Goal: Transaction & Acquisition: Purchase product/service

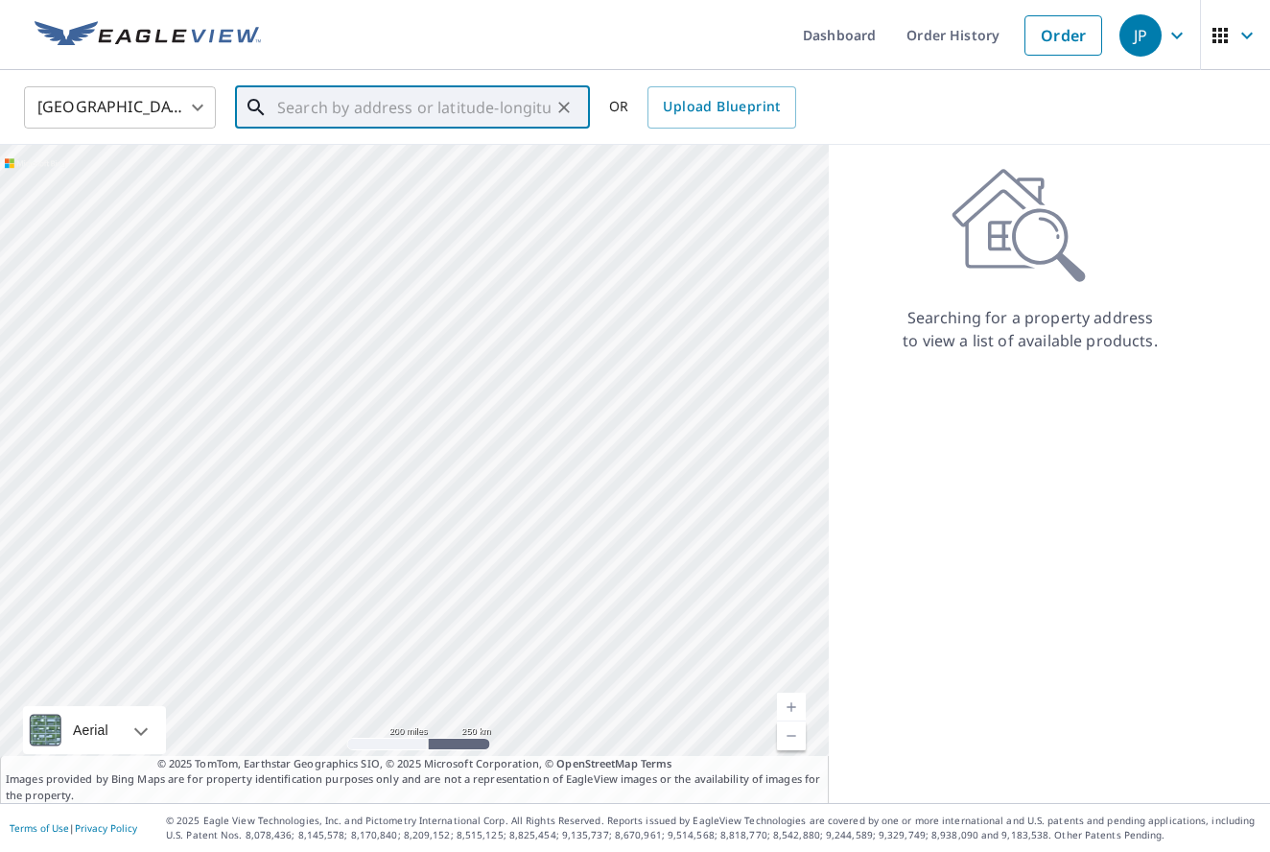
click at [334, 105] on input "text" at bounding box center [413, 108] width 273 height 54
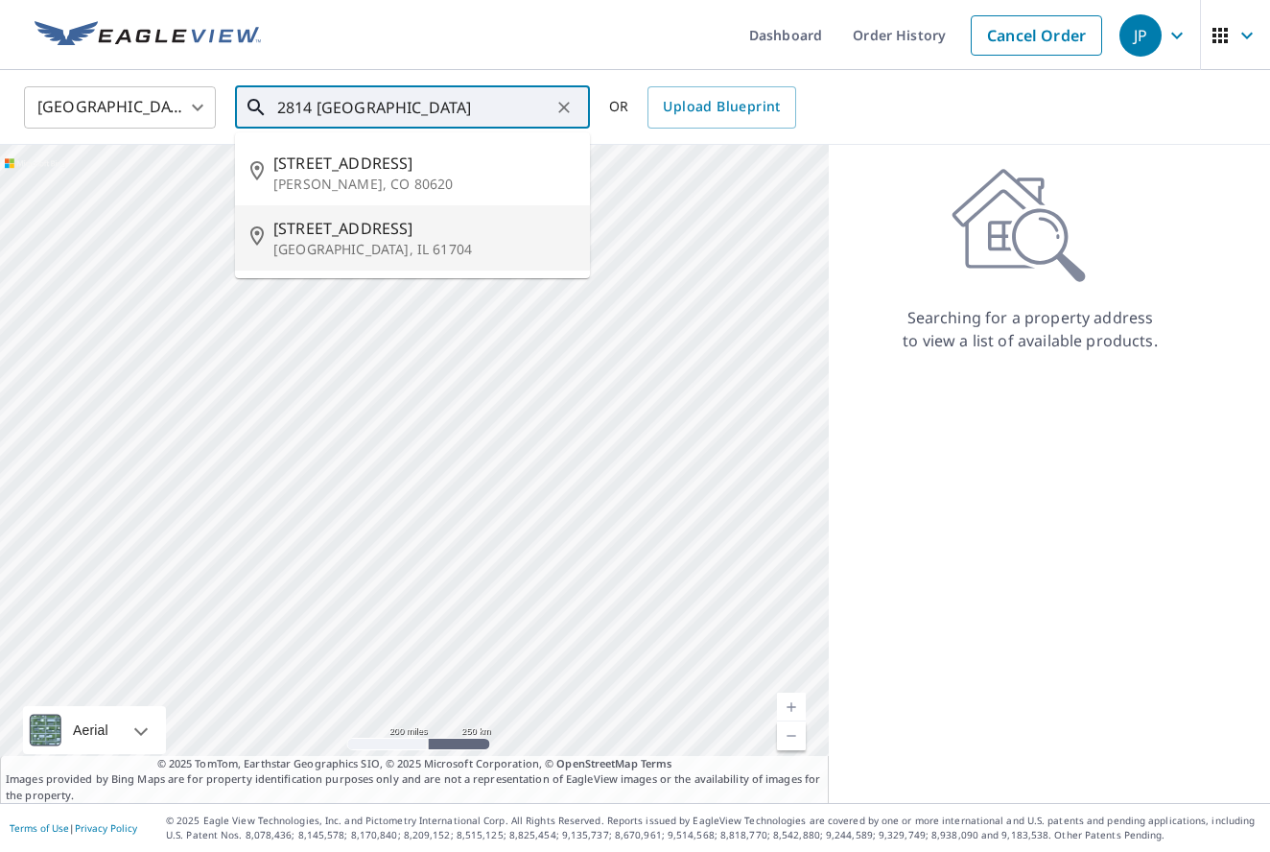
click at [392, 238] on span "[STREET_ADDRESS]" at bounding box center [423, 228] width 301 height 23
type input "[STREET_ADDRESS]"
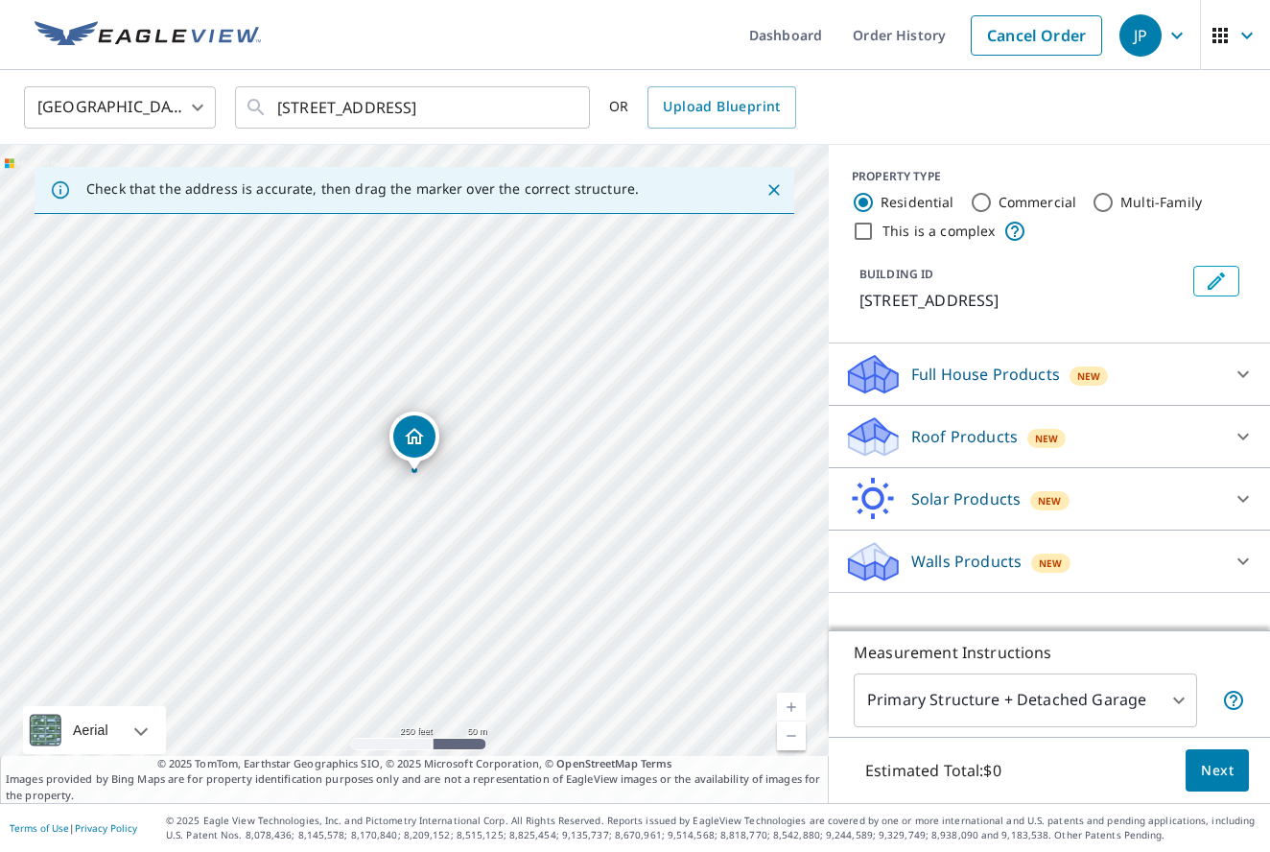
click at [793, 703] on link "Current Level 17, Zoom In" at bounding box center [791, 707] width 29 height 29
click at [794, 703] on link "Current Level 17, Zoom In" at bounding box center [791, 707] width 29 height 29
click at [793, 703] on link "Current Level 17.774862201924734, Zoom In" at bounding box center [791, 707] width 29 height 29
click at [793, 701] on link "Current Level 17.774862201924734, Zoom In" at bounding box center [791, 707] width 29 height 29
click at [1247, 440] on icon at bounding box center [1244, 437] width 12 height 7
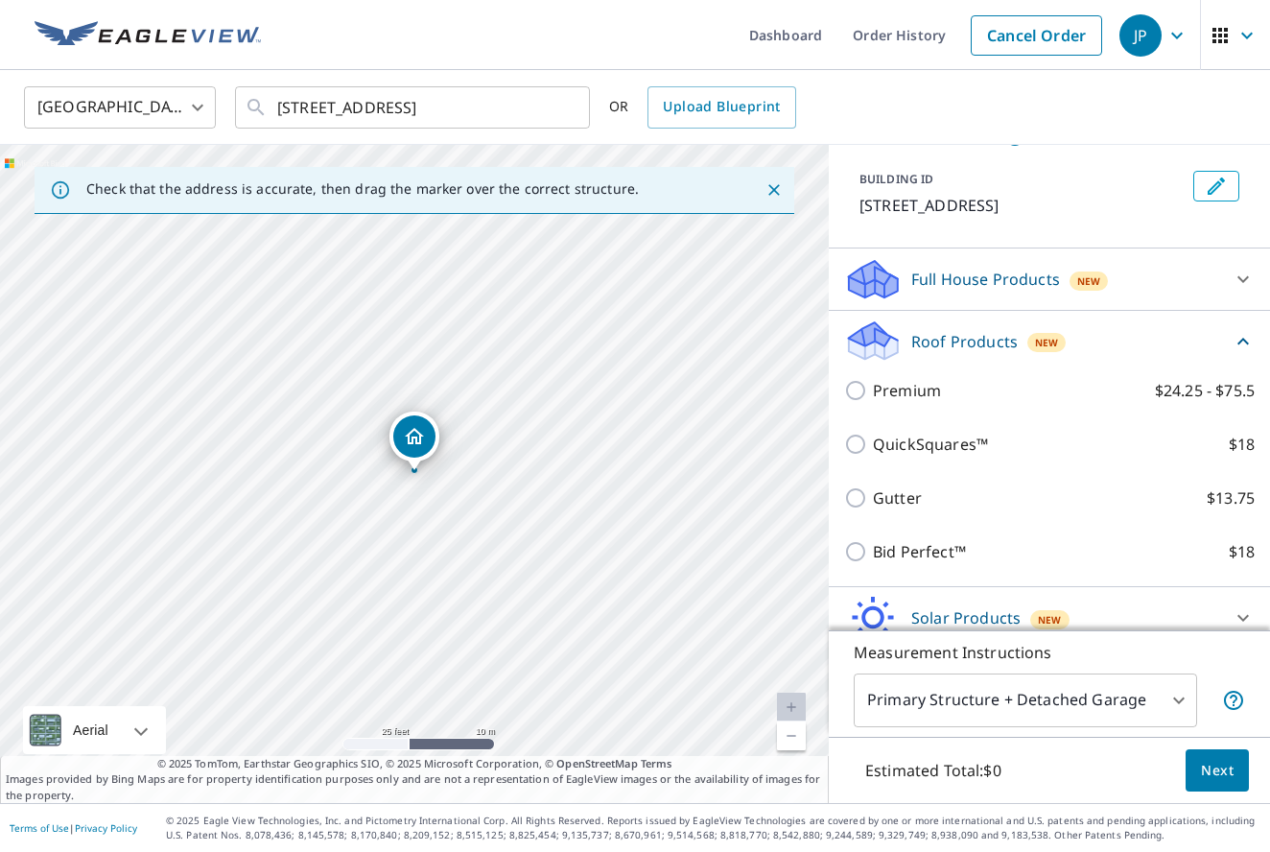
scroll to position [103, 0]
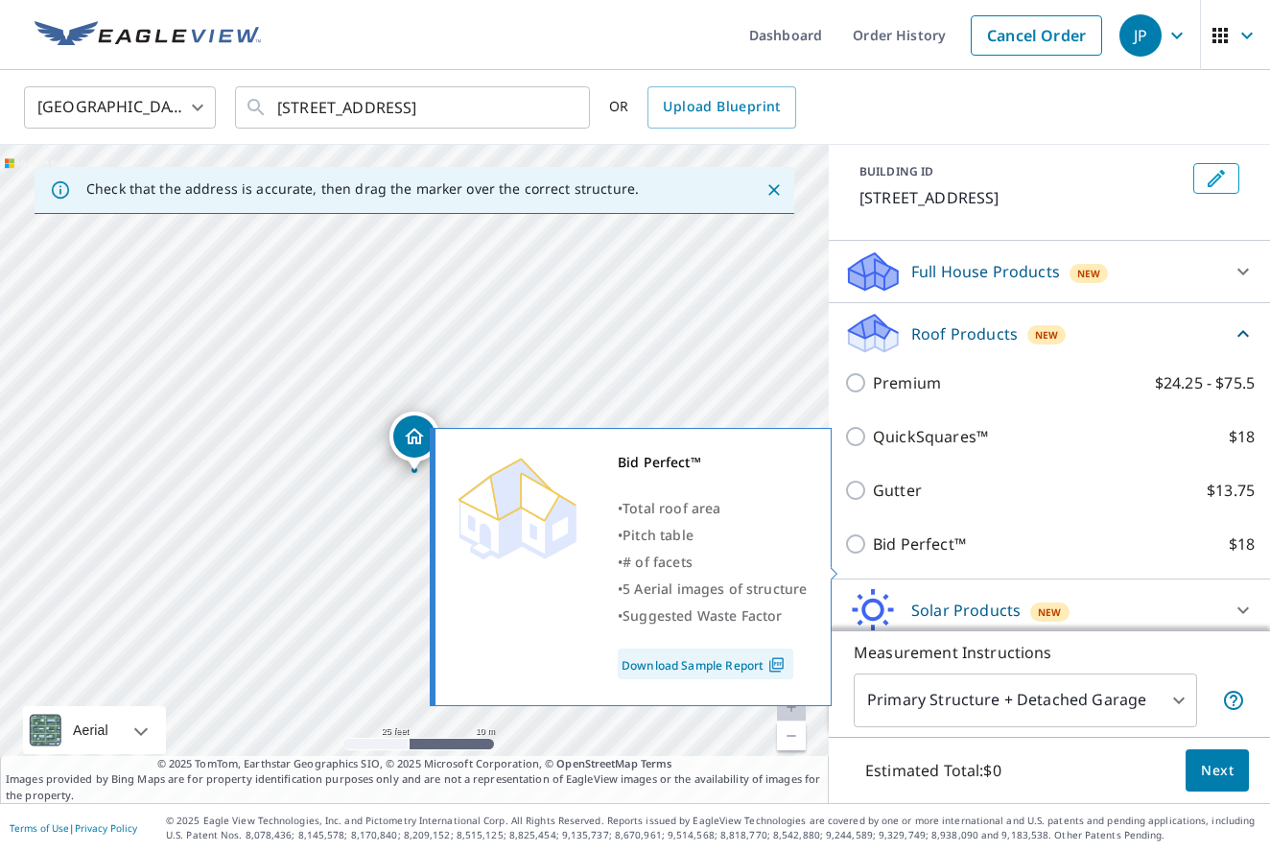
click at [853, 556] on input "Bid Perfect™ $18" at bounding box center [858, 544] width 29 height 23
checkbox input "true"
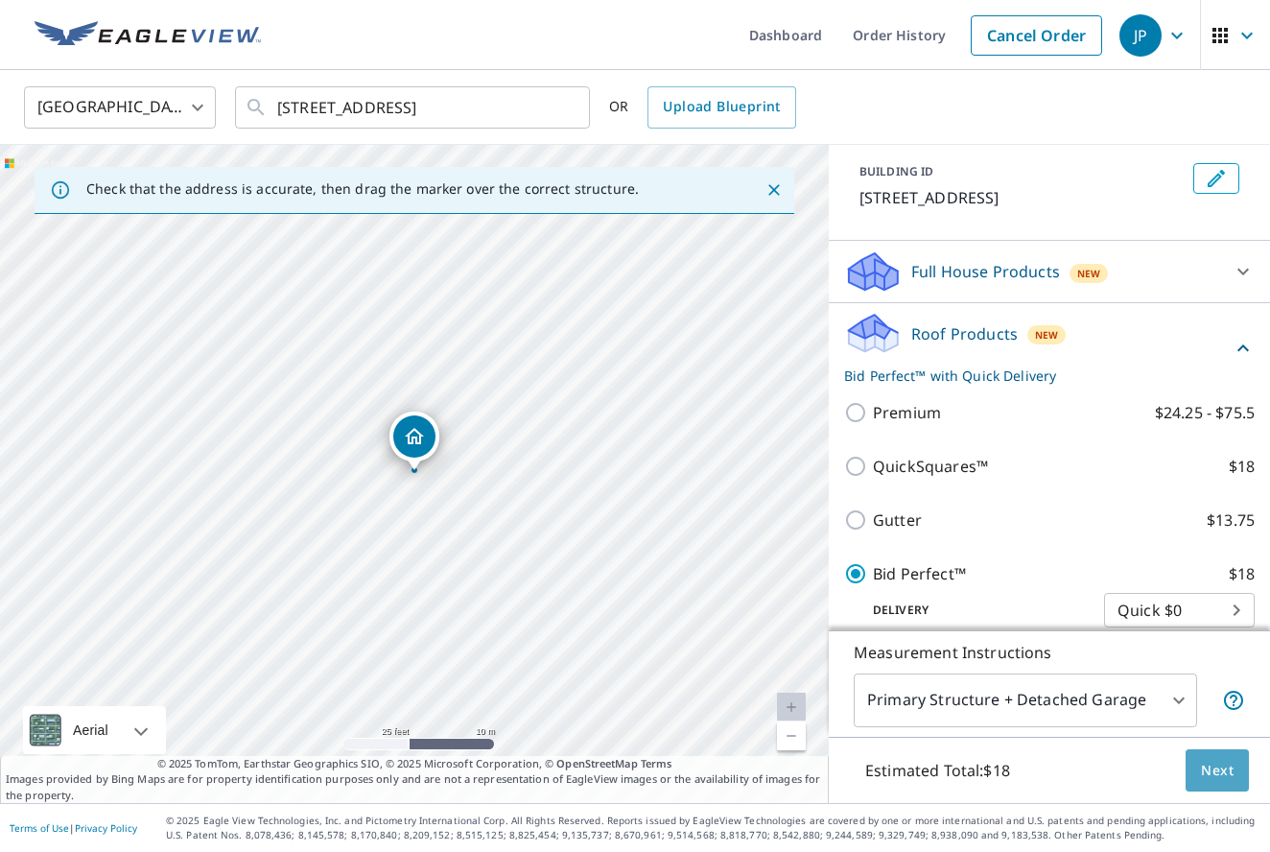
click at [1200, 769] on button "Next" at bounding box center [1217, 770] width 63 height 43
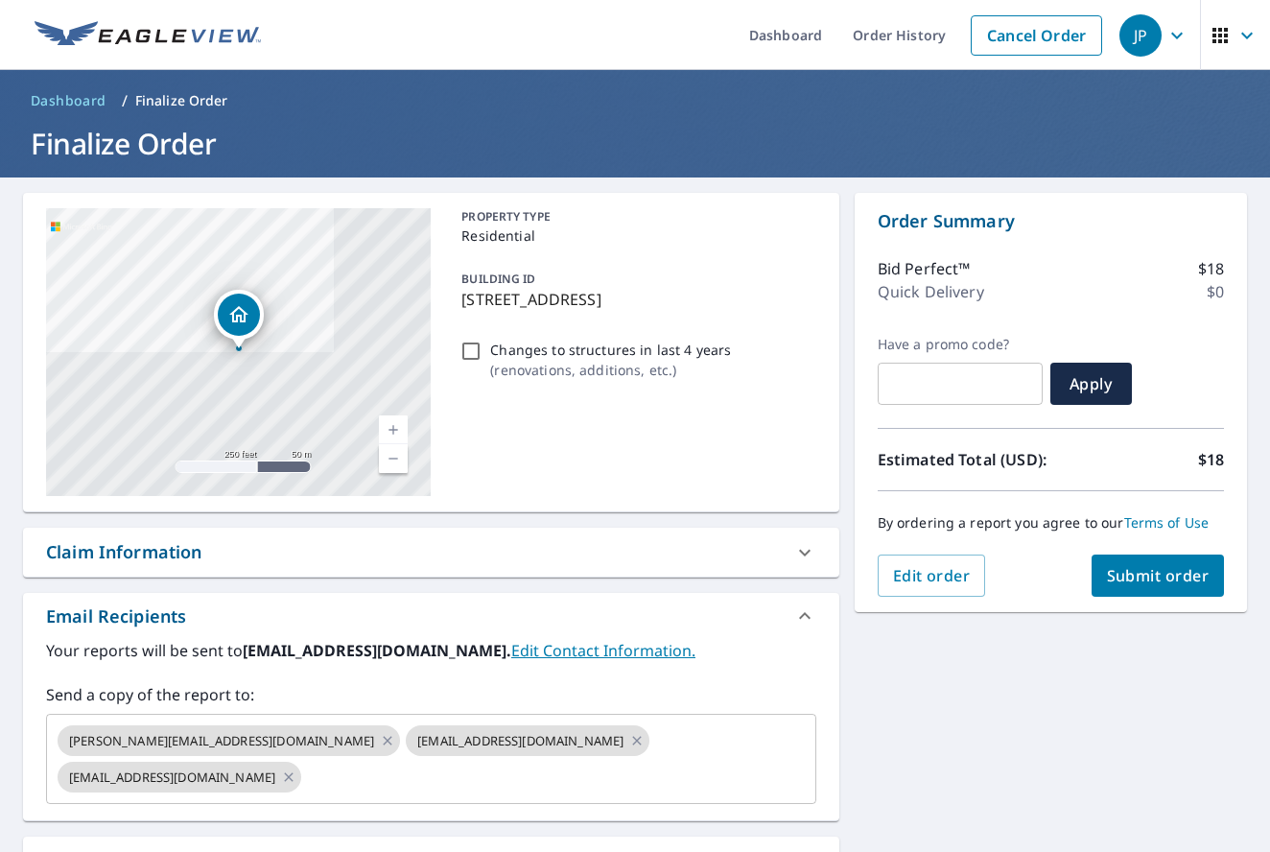
click at [1133, 577] on span "Submit order" at bounding box center [1158, 575] width 103 height 21
